Goal: Task Accomplishment & Management: Use online tool/utility

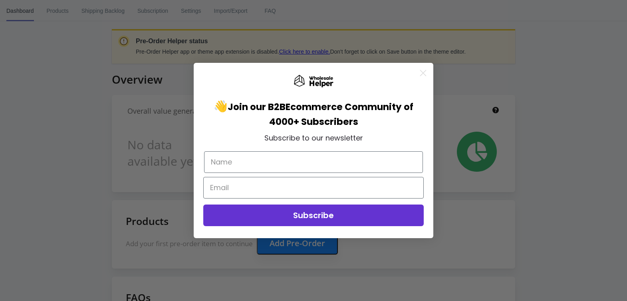
click at [422, 70] on circle "Close dialog" at bounding box center [423, 72] width 13 height 13
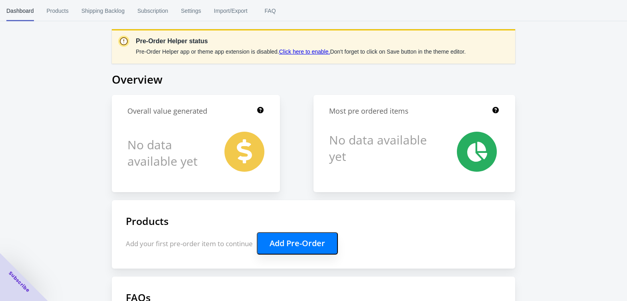
click at [314, 48] on p "Pre-Order Helper app or theme app extension is disabled. Click here to enable. …" at bounding box center [301, 52] width 330 height 8
click at [313, 52] on link "Click here to enable." at bounding box center [304, 51] width 51 height 6
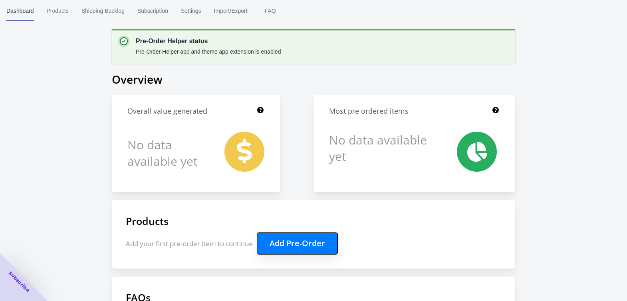
click at [295, 235] on button "Add Pre-Order" at bounding box center [297, 243] width 81 height 22
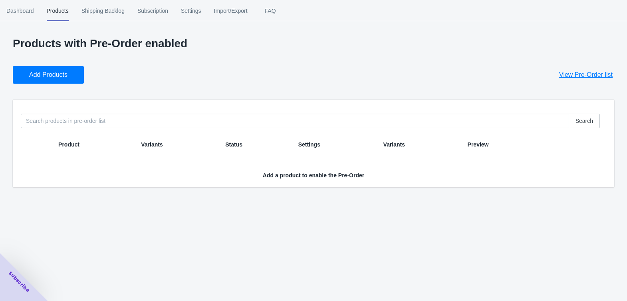
click at [50, 74] on span "Add Products" at bounding box center [48, 75] width 38 height 8
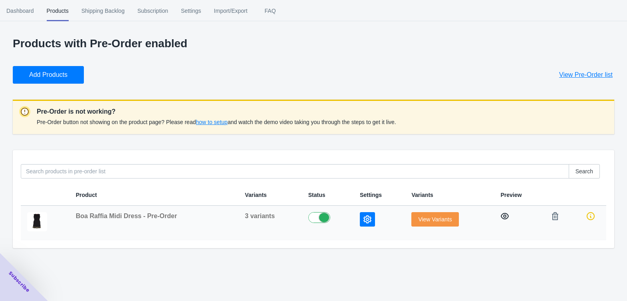
click at [505, 214] on icon "button" at bounding box center [505, 216] width 8 height 6
click at [431, 222] on button "View Variants" at bounding box center [435, 219] width 47 height 14
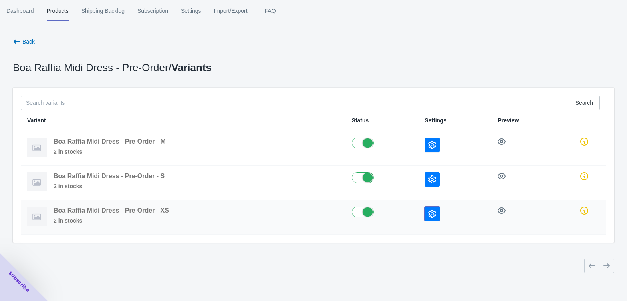
click at [431, 211] on icon "button" at bounding box center [432, 213] width 8 height 8
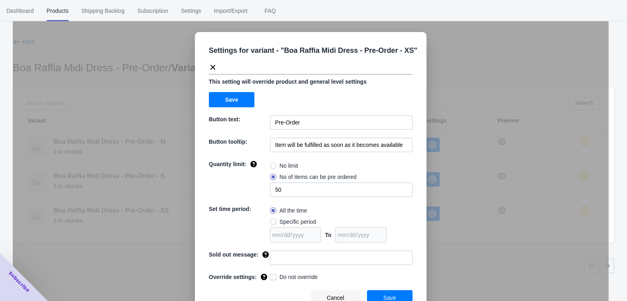
scroll to position [25, 0]
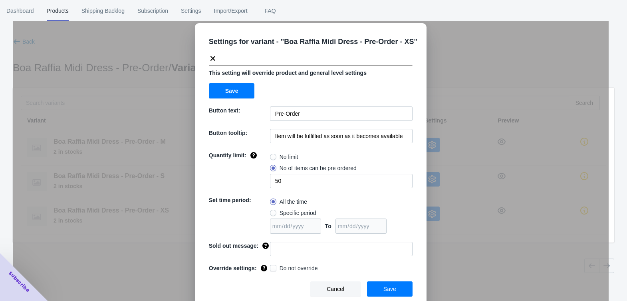
click at [388, 291] on span "Save" at bounding box center [390, 288] width 13 height 6
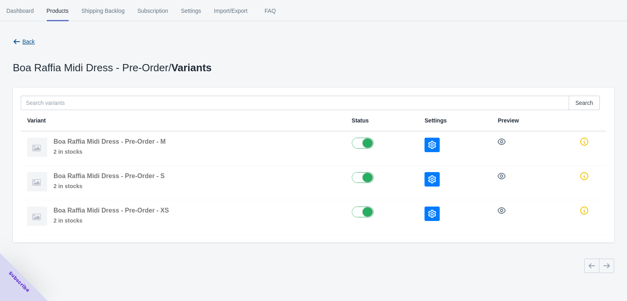
click at [25, 40] on span "Back" at bounding box center [28, 41] width 12 height 6
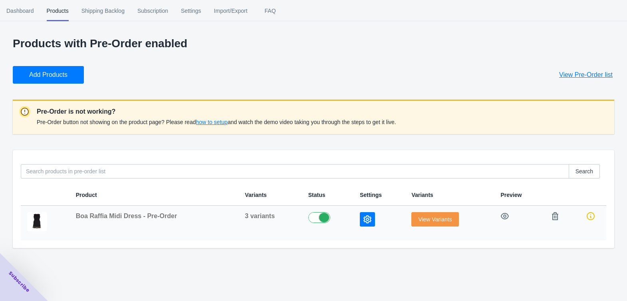
click at [319, 217] on label at bounding box center [328, 217] width 39 height 10
click at [318, 217] on label at bounding box center [328, 217] width 39 height 10
checkbox input "true"
click at [217, 120] on span "how to setup" at bounding box center [212, 122] width 32 height 6
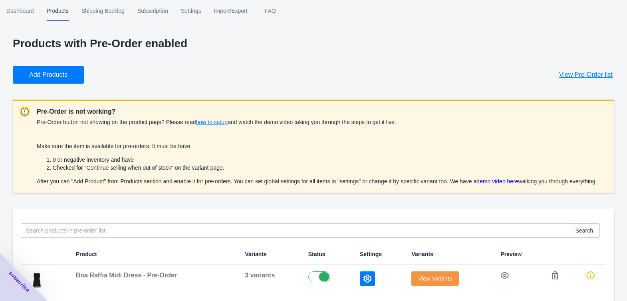
scroll to position [22, 0]
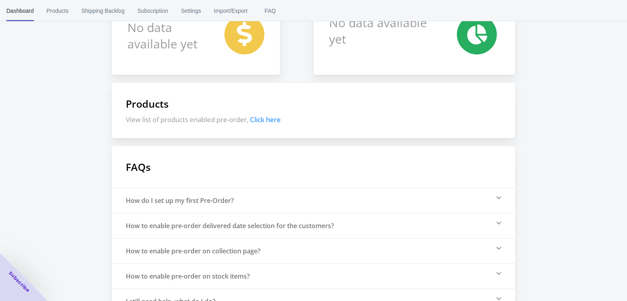
scroll to position [138, 0]
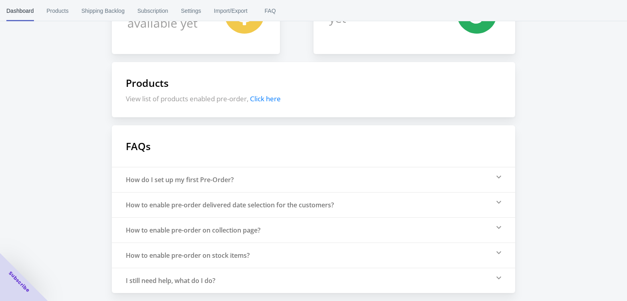
click at [243, 253] on div "How to enable pre-order on stock items?" at bounding box center [188, 255] width 124 height 9
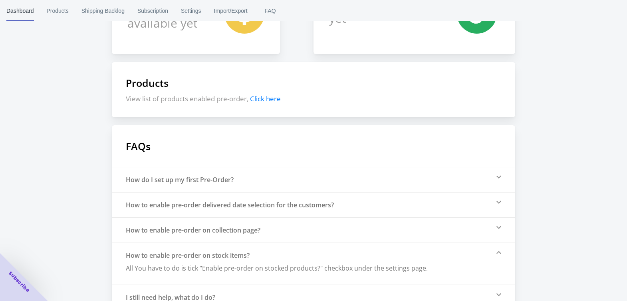
click at [243, 179] on div "How do I set up my first Pre-Order?" at bounding box center [314, 179] width 404 height 25
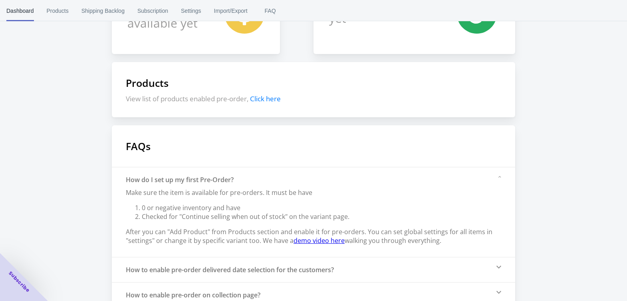
scroll to position [0, 0]
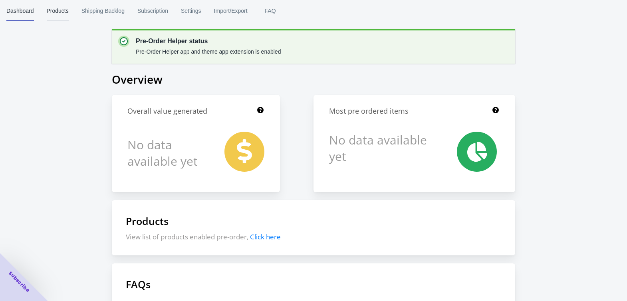
click at [53, 14] on span "Products" at bounding box center [58, 10] width 22 height 21
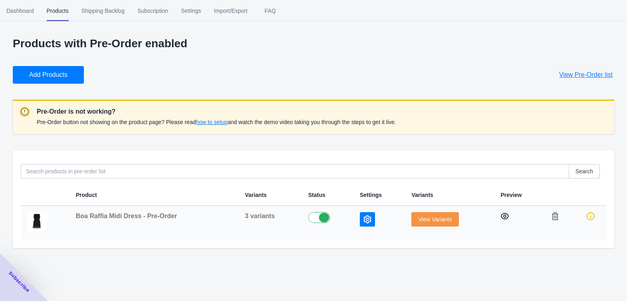
click at [506, 213] on icon "button" at bounding box center [505, 216] width 8 height 6
click at [434, 218] on span "View Variants" at bounding box center [435, 219] width 34 height 6
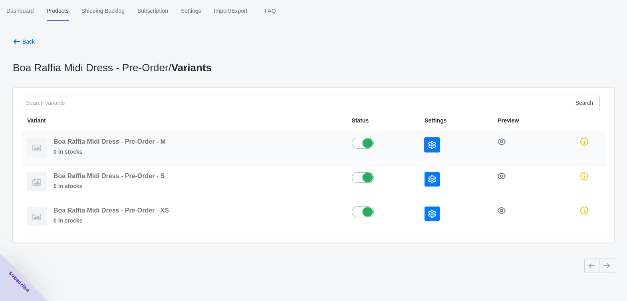
click at [430, 140] on button "button" at bounding box center [432, 144] width 15 height 14
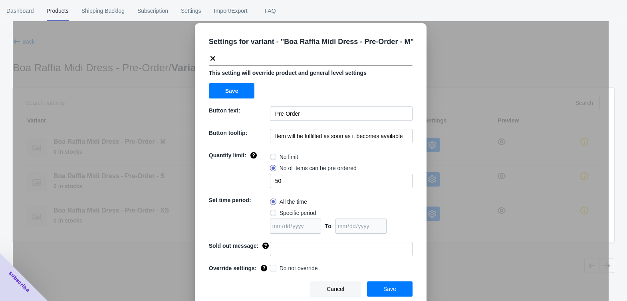
scroll to position [10, 0]
click at [333, 287] on span "Cancel" at bounding box center [336, 288] width 18 height 6
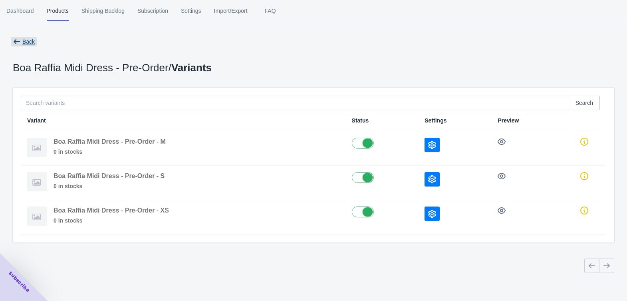
click at [24, 40] on span "Back" at bounding box center [28, 41] width 12 height 6
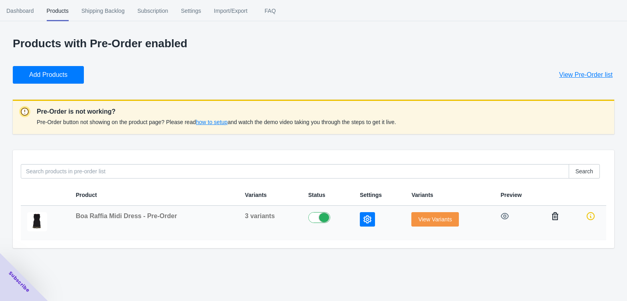
click at [548, 213] on button "button" at bounding box center [555, 216] width 14 height 14
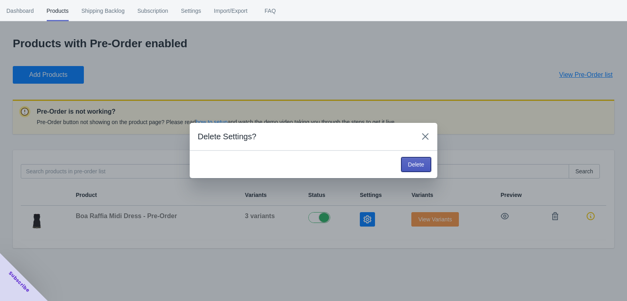
click at [410, 162] on span "Delete" at bounding box center [416, 164] width 16 height 6
